Goal: Task Accomplishment & Management: Use online tool/utility

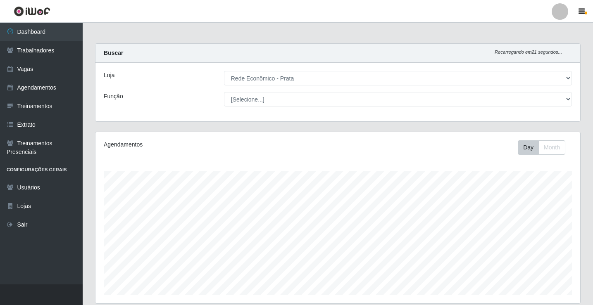
select select "192"
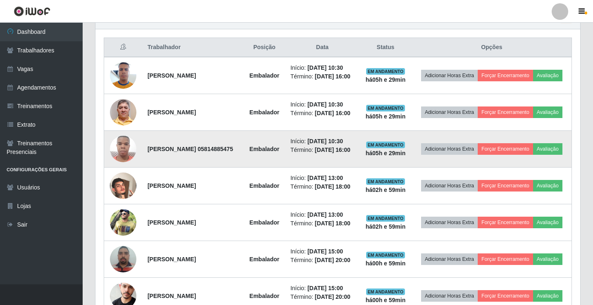
scroll to position [262, 0]
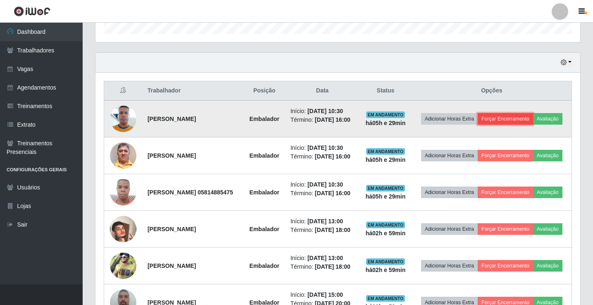
click at [533, 113] on button "Forçar Encerramento" at bounding box center [505, 119] width 55 height 12
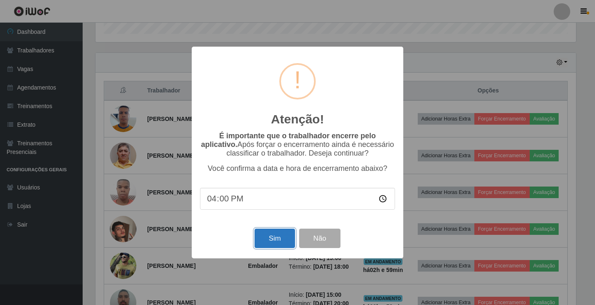
click at [264, 243] on button "Sim" at bounding box center [275, 238] width 40 height 19
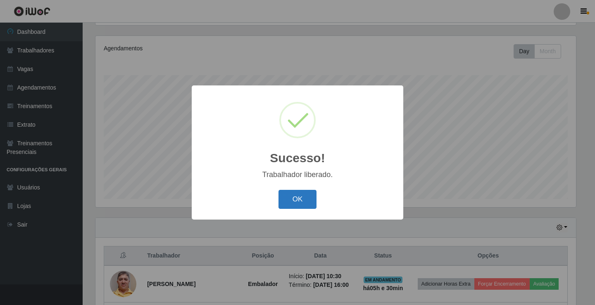
click at [309, 193] on button "OK" at bounding box center [298, 199] width 38 height 19
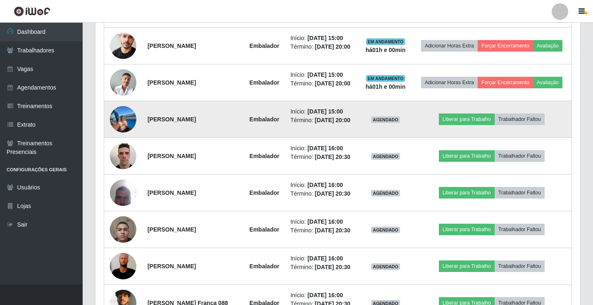
scroll to position [592, 0]
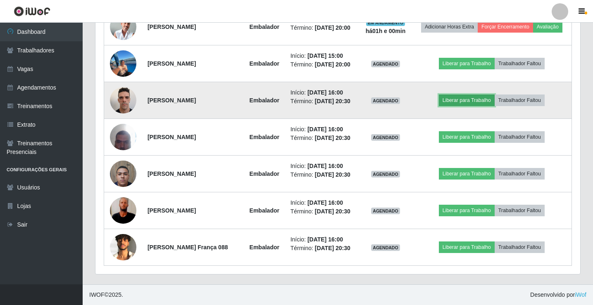
click at [475, 106] on button "Liberar para Trabalho" at bounding box center [467, 101] width 56 height 12
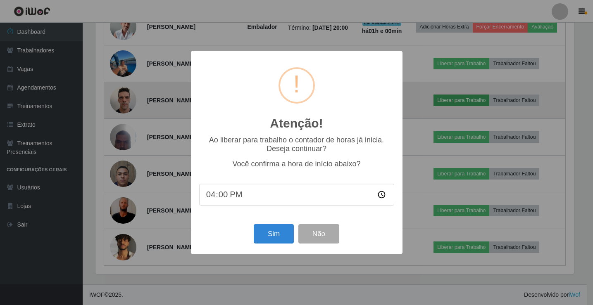
scroll to position [172, 481]
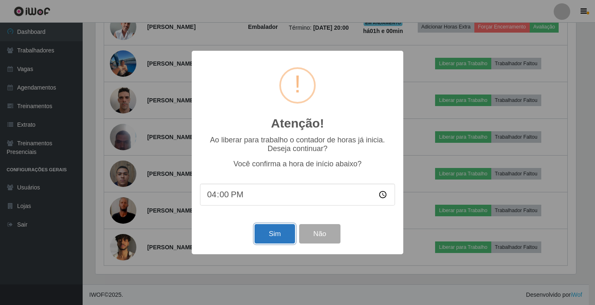
drag, startPoint x: 277, startPoint y: 238, endPoint x: 280, endPoint y: 234, distance: 4.7
click at [277, 237] on button "Sim" at bounding box center [275, 233] width 40 height 19
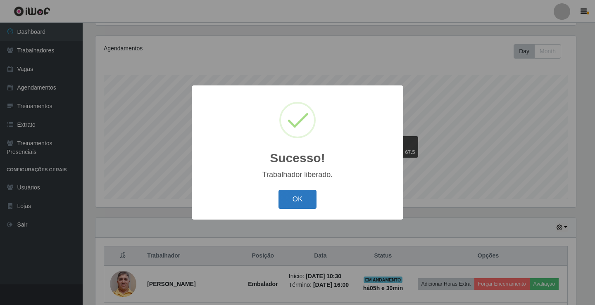
click at [310, 203] on button "OK" at bounding box center [298, 199] width 38 height 19
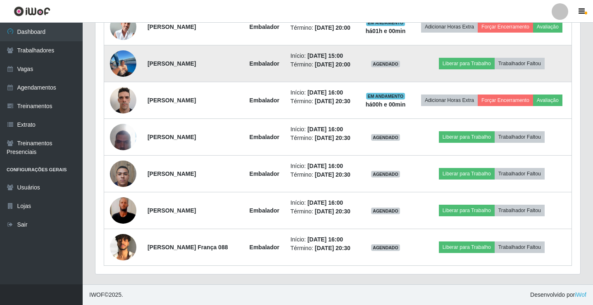
scroll to position [592, 0]
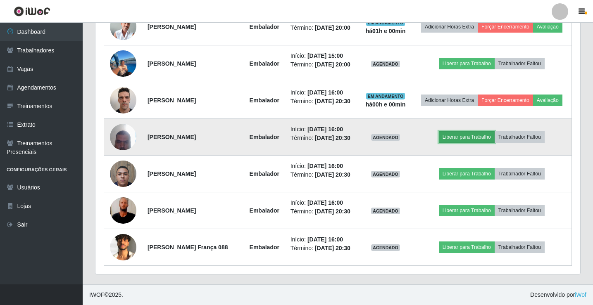
click at [484, 143] on button "Liberar para Trabalho" at bounding box center [467, 137] width 56 height 12
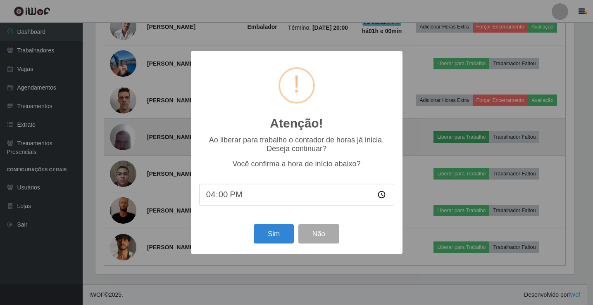
scroll to position [0, 0]
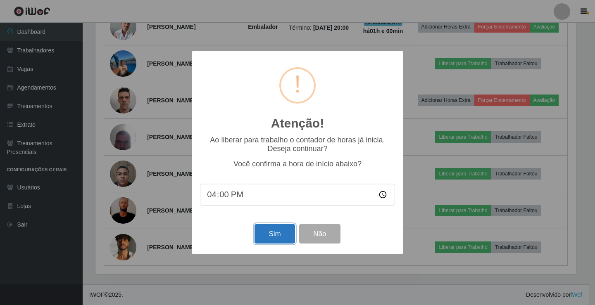
click at [278, 239] on button "Sim" at bounding box center [275, 233] width 40 height 19
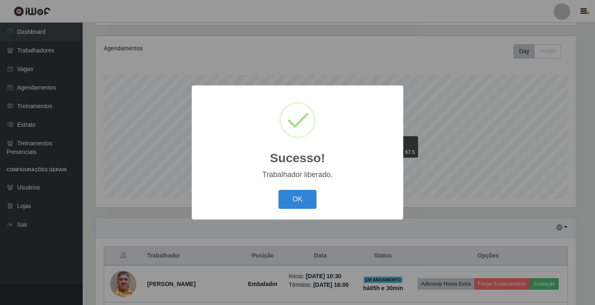
drag, startPoint x: 309, startPoint y: 203, endPoint x: 317, endPoint y: 196, distance: 10.8
click at [309, 203] on button "OK" at bounding box center [298, 199] width 38 height 19
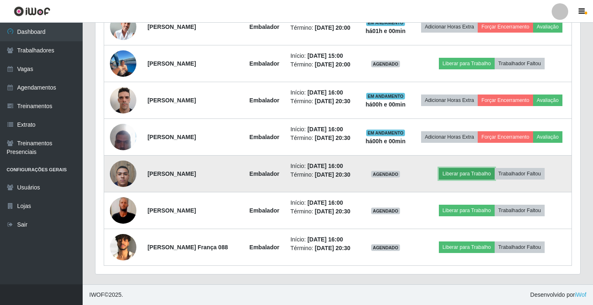
click at [477, 168] on button "Liberar para Trabalho" at bounding box center [467, 174] width 56 height 12
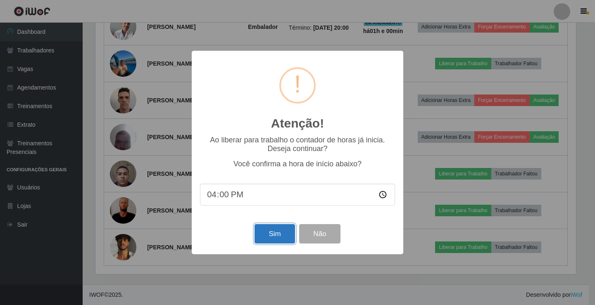
click at [265, 229] on button "Sim" at bounding box center [275, 233] width 40 height 19
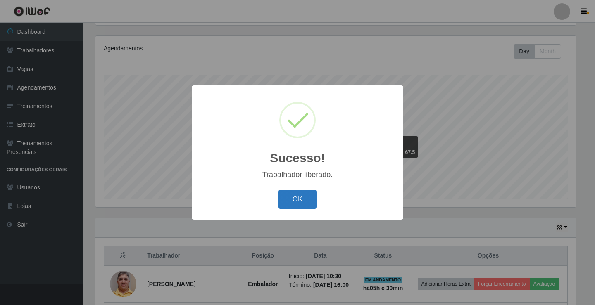
click at [301, 197] on button "OK" at bounding box center [298, 199] width 38 height 19
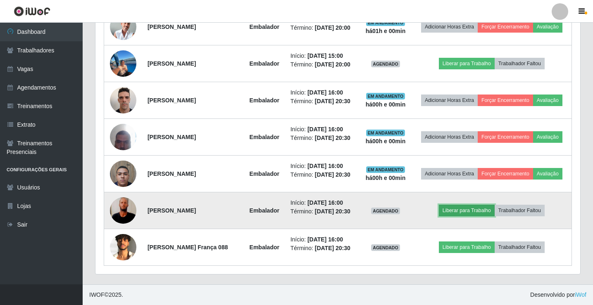
click at [484, 205] on button "Liberar para Trabalho" at bounding box center [467, 211] width 56 height 12
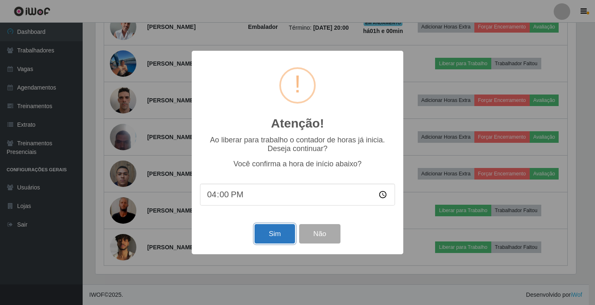
click at [285, 242] on button "Sim" at bounding box center [275, 233] width 40 height 19
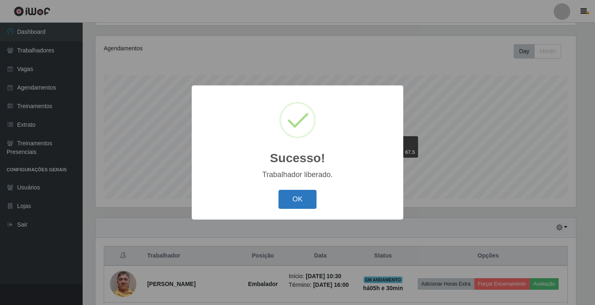
click at [310, 201] on button "OK" at bounding box center [298, 199] width 38 height 19
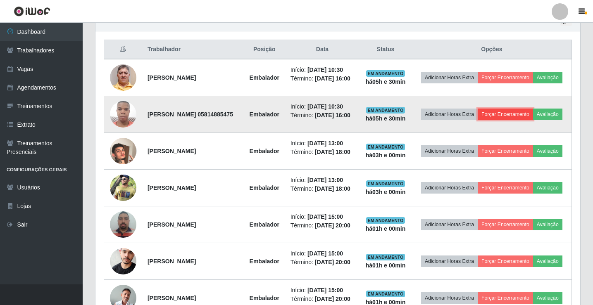
click at [529, 117] on button "Forçar Encerramento" at bounding box center [505, 115] width 55 height 12
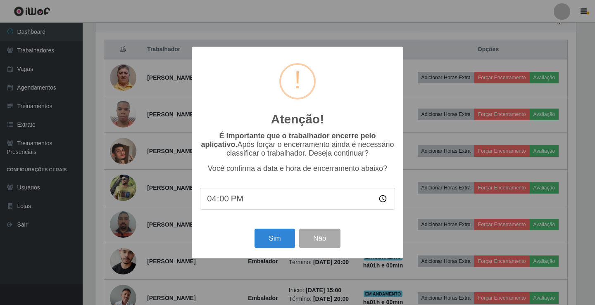
click at [269, 230] on div "Sim Não" at bounding box center [297, 239] width 195 height 24
click at [265, 234] on button "Sim" at bounding box center [275, 238] width 40 height 19
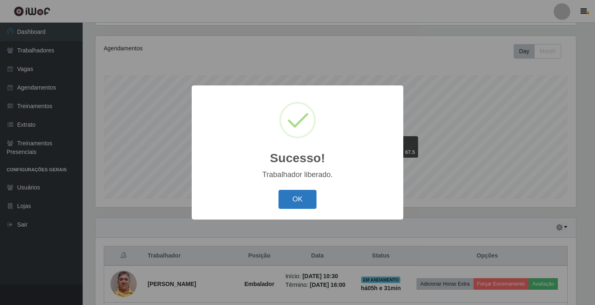
click at [291, 208] on button "OK" at bounding box center [298, 199] width 38 height 19
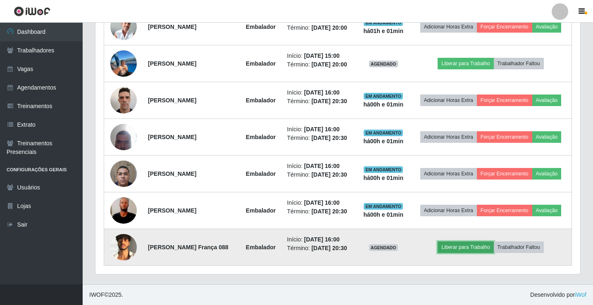
click at [473, 243] on button "Liberar para Trabalho" at bounding box center [466, 248] width 56 height 12
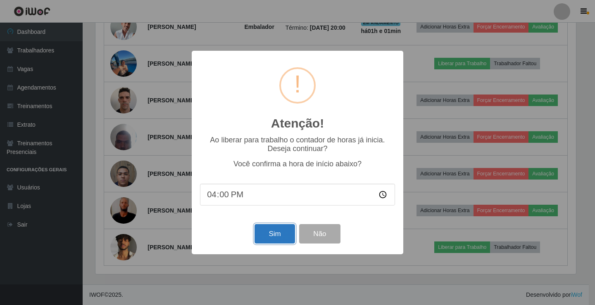
click at [281, 239] on button "Sim" at bounding box center [275, 233] width 40 height 19
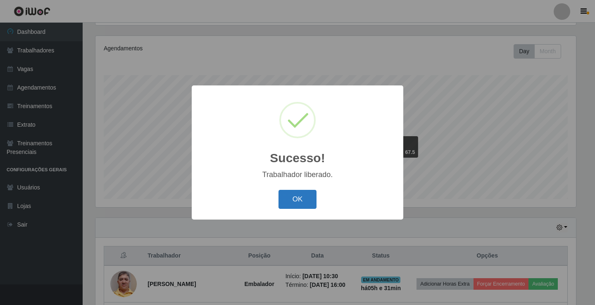
click at [310, 205] on button "OK" at bounding box center [298, 199] width 38 height 19
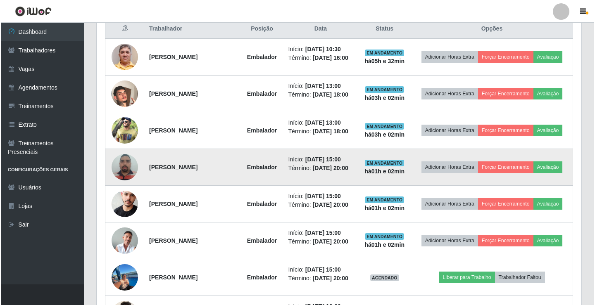
scroll to position [179, 0]
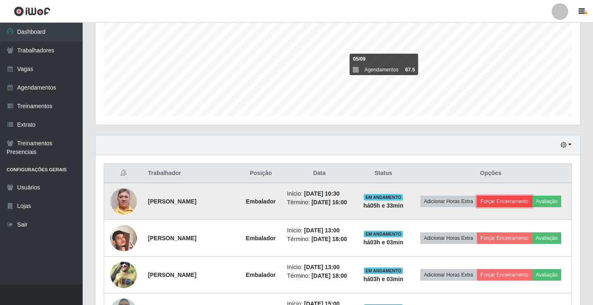
click at [532, 200] on button "Forçar Encerramento" at bounding box center [504, 202] width 55 height 12
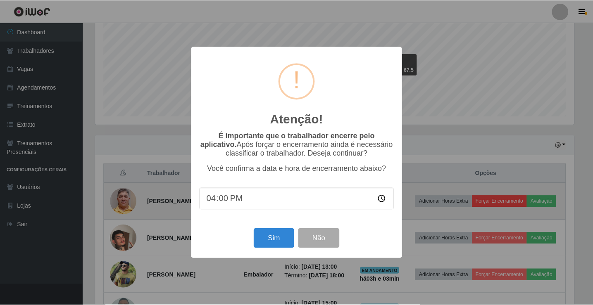
scroll to position [172, 481]
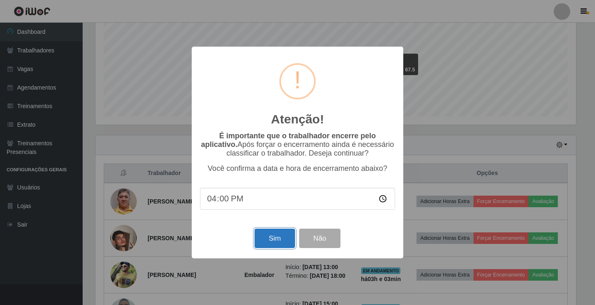
click at [280, 243] on button "Sim" at bounding box center [275, 238] width 40 height 19
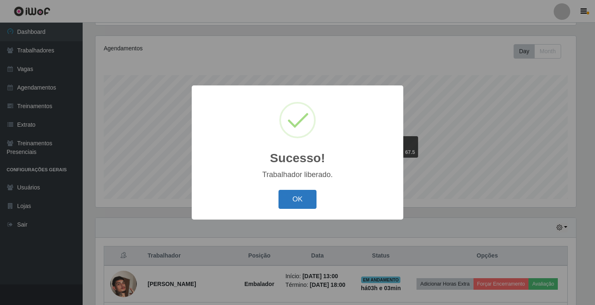
click at [307, 199] on button "OK" at bounding box center [298, 199] width 38 height 19
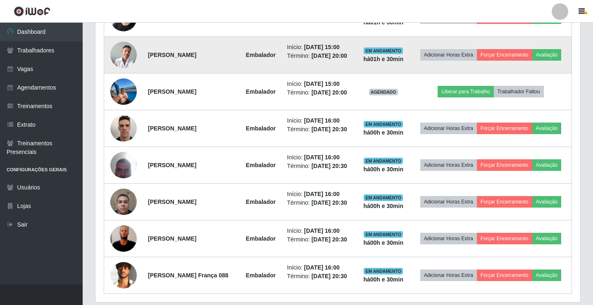
scroll to position [487, 0]
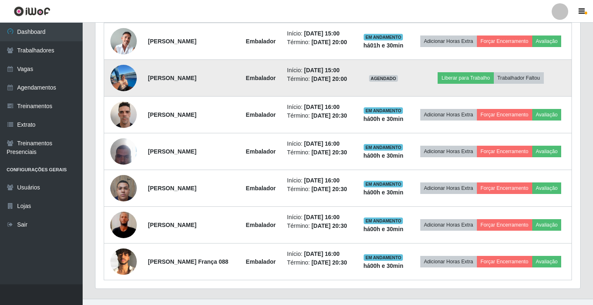
click at [123, 97] on img at bounding box center [123, 78] width 26 height 37
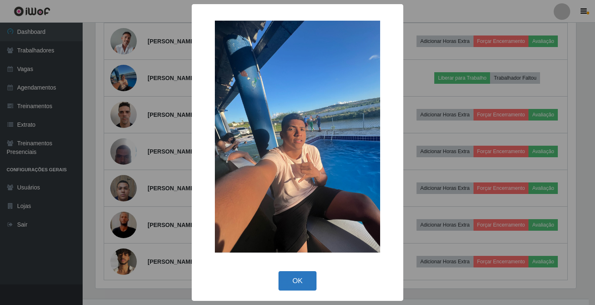
click at [295, 284] on button "OK" at bounding box center [298, 281] width 38 height 19
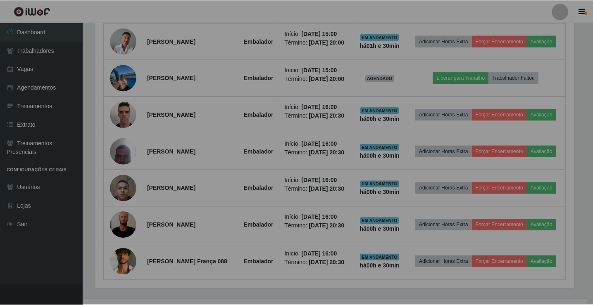
scroll to position [172, 485]
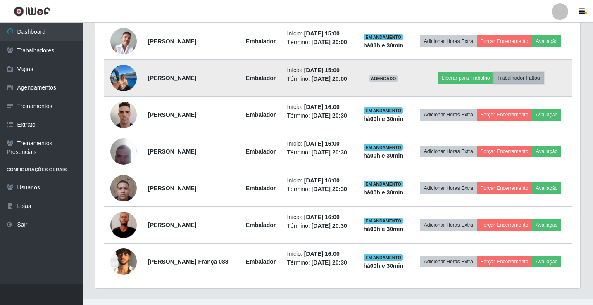
click at [528, 84] on button "Trabalhador Faltou" at bounding box center [519, 78] width 50 height 12
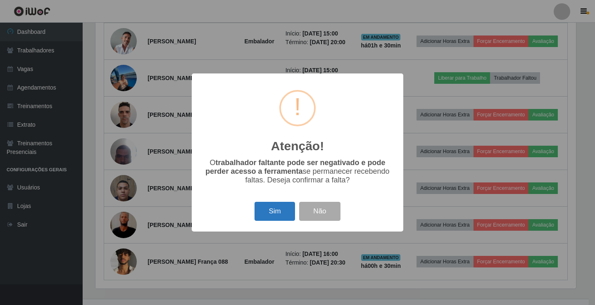
click at [274, 215] on button "Sim" at bounding box center [275, 211] width 40 height 19
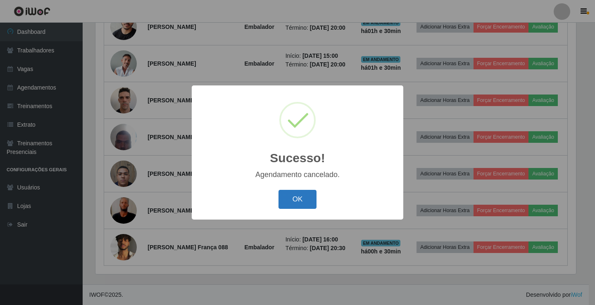
click at [294, 199] on button "OK" at bounding box center [298, 199] width 38 height 19
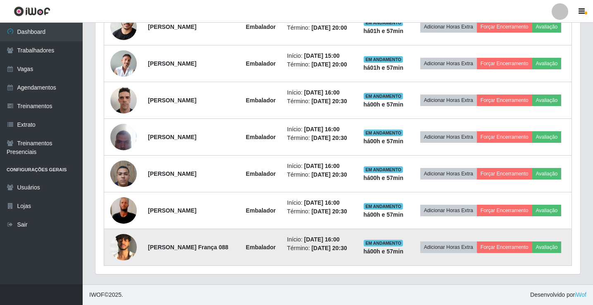
scroll to position [526, 0]
